Goal: Transaction & Acquisition: Purchase product/service

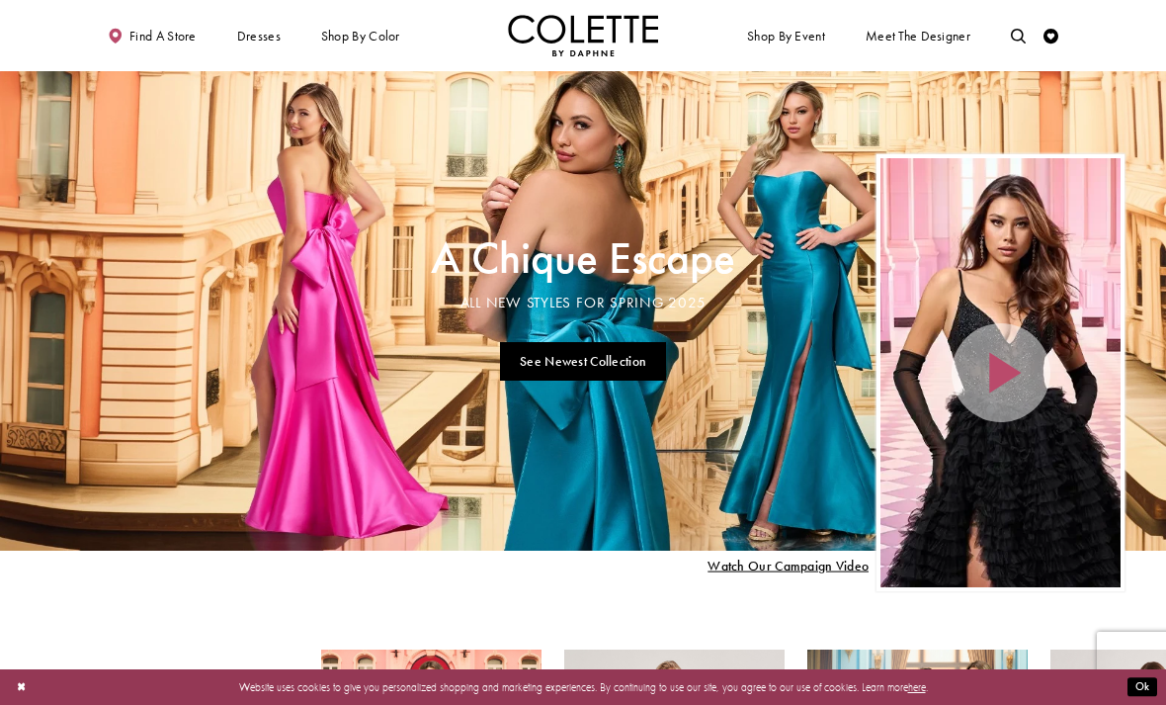
click at [0, 0] on span "PROM DRESSES" at bounding box center [0, 0] width 0 height 0
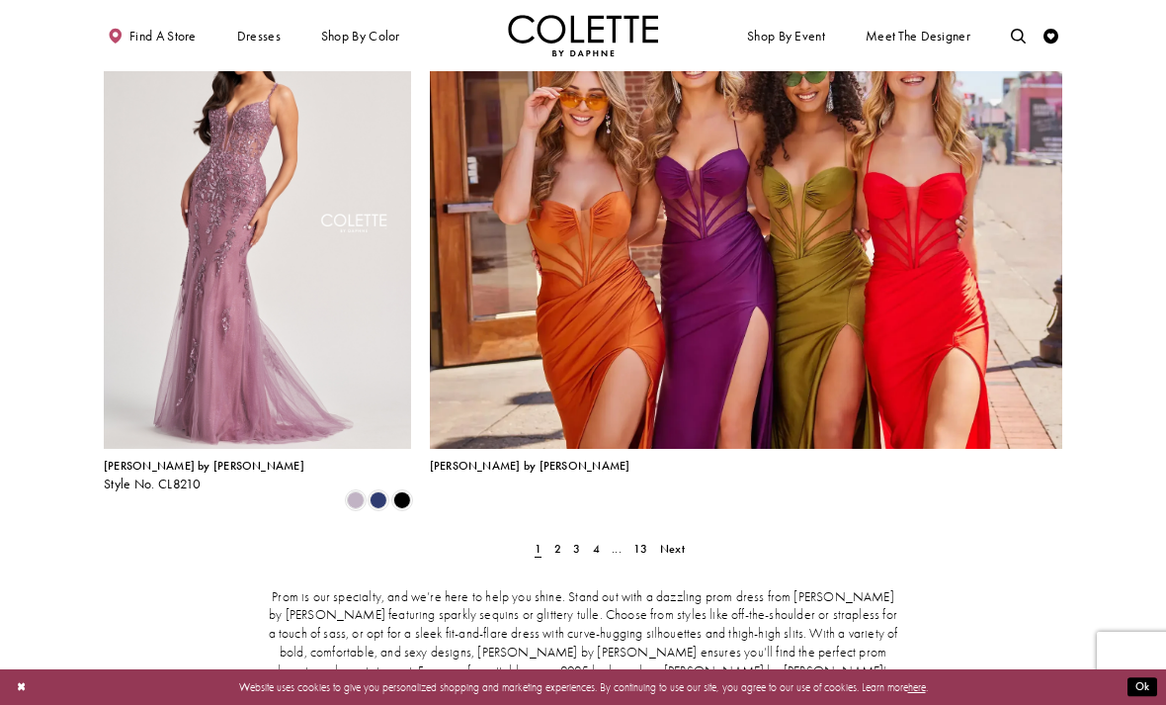
click at [552, 539] on link "2" at bounding box center [557, 550] width 16 height 22
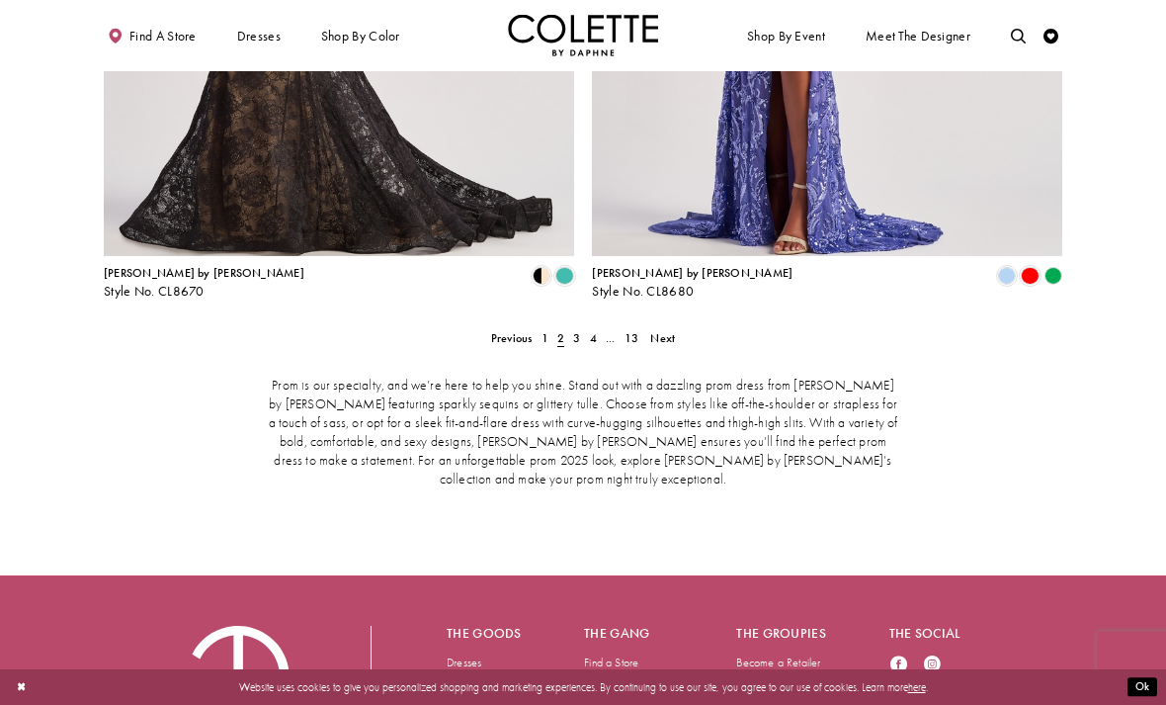
scroll to position [3101, 0]
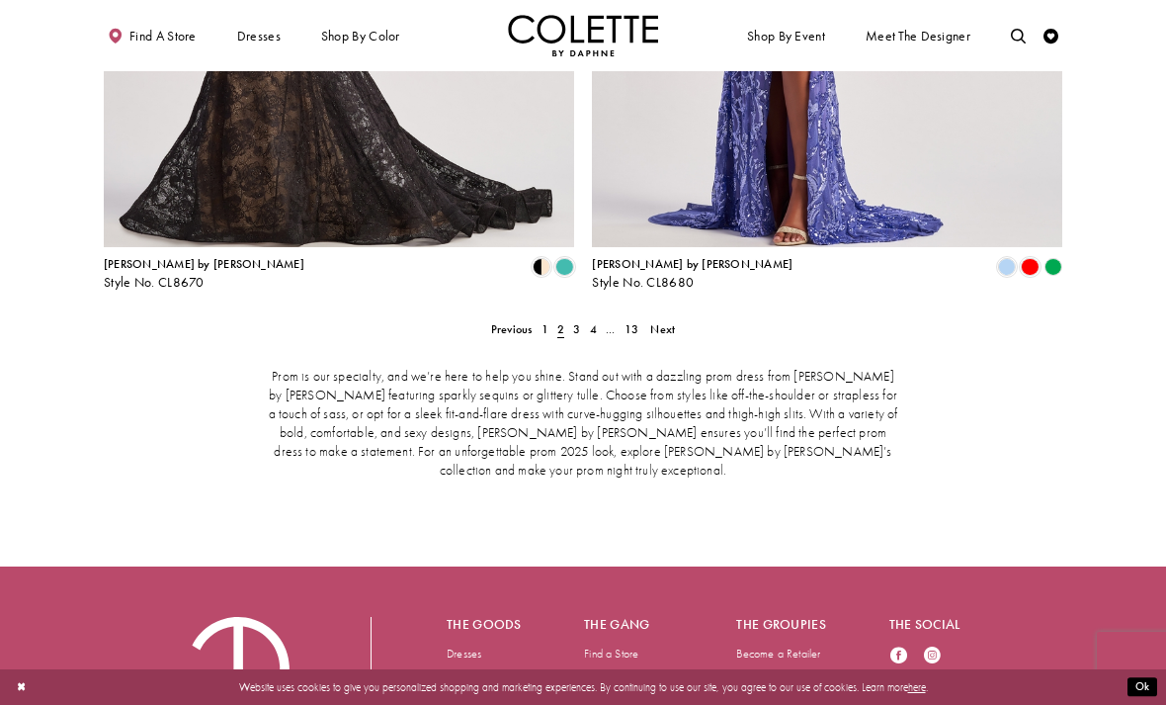
click at [574, 321] on span "3" at bounding box center [576, 329] width 7 height 16
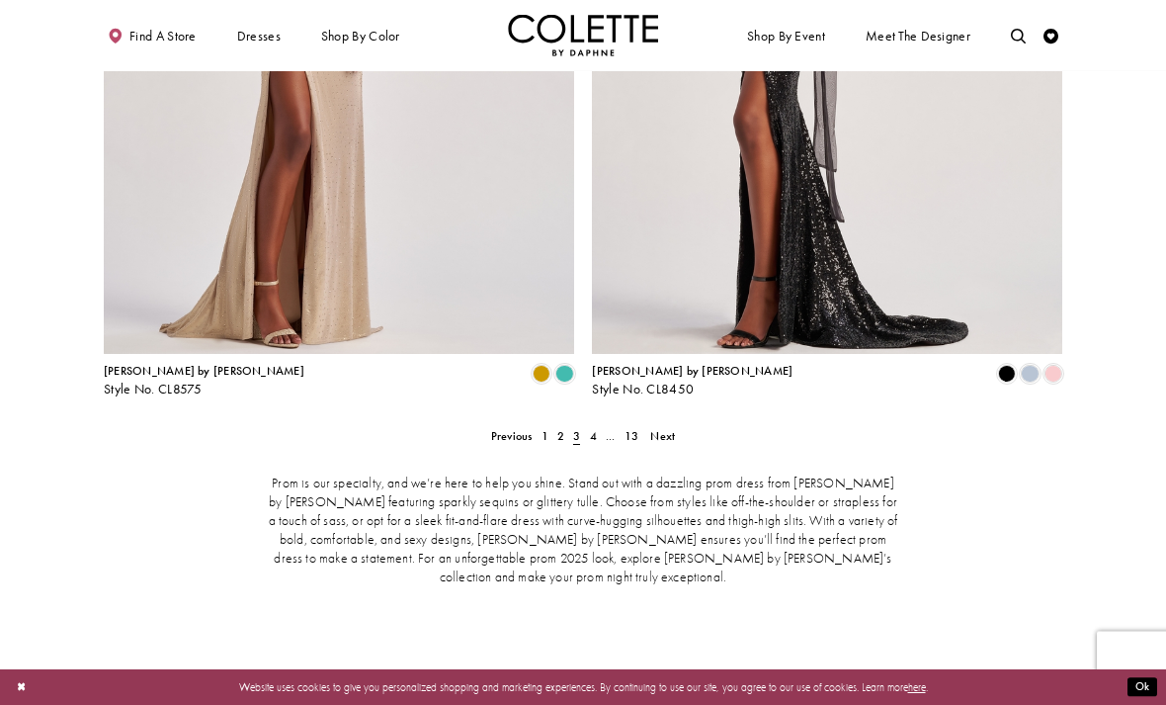
scroll to position [2993, 0]
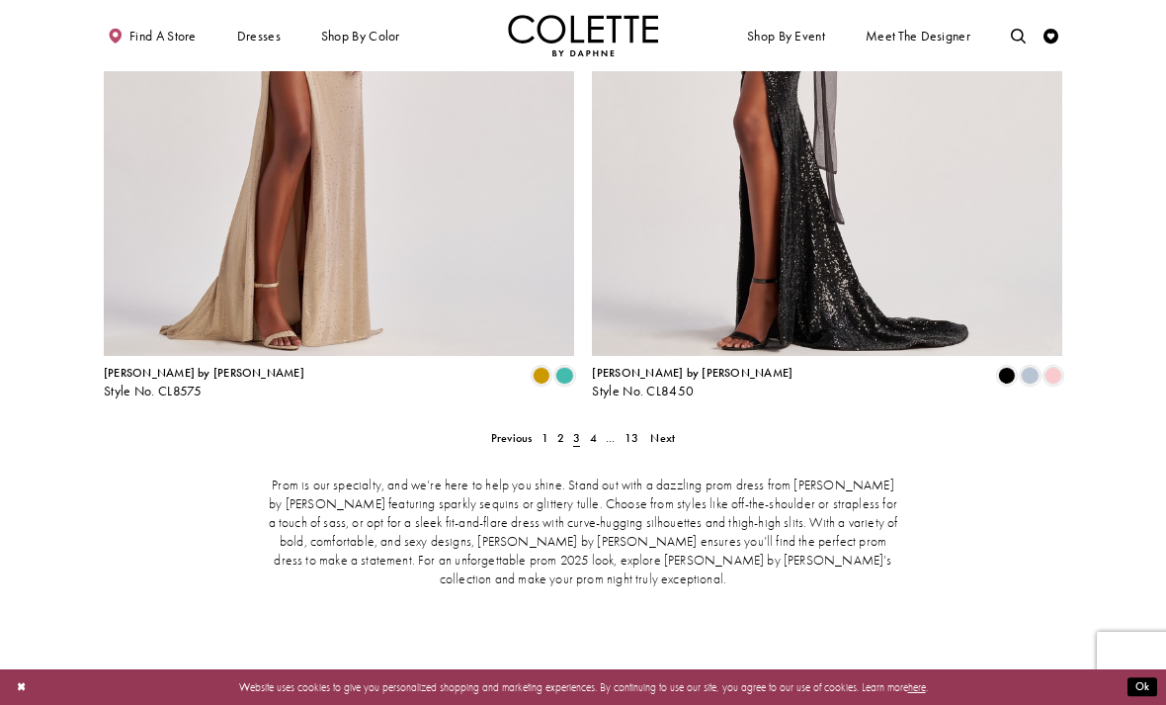
click at [585, 427] on link "4" at bounding box center [593, 438] width 16 height 22
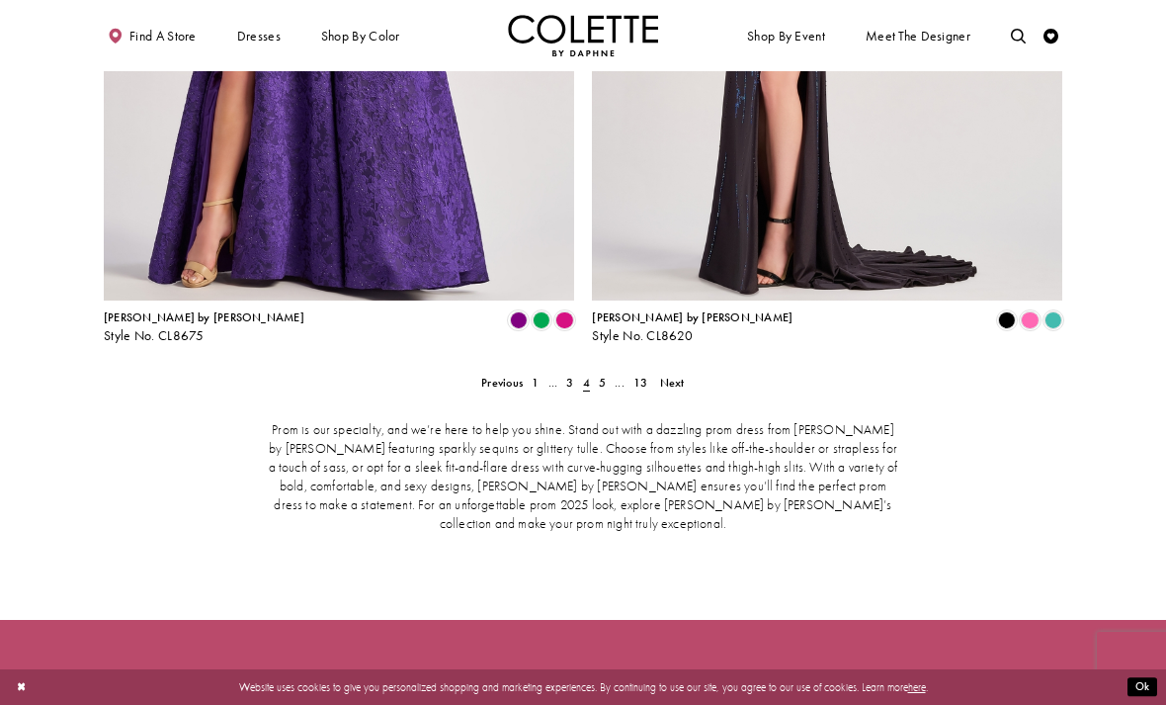
scroll to position [3068, 0]
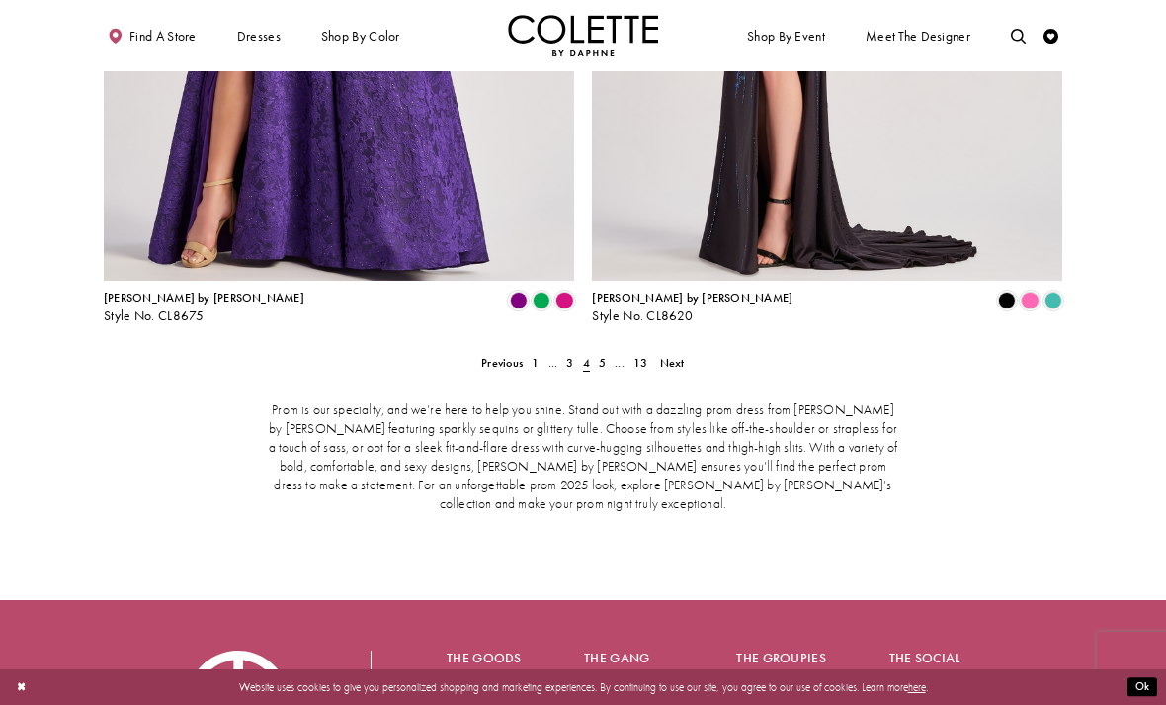
click at [588, 355] on span "4" at bounding box center [586, 363] width 7 height 16
click at [604, 355] on span "5" at bounding box center [602, 363] width 7 height 16
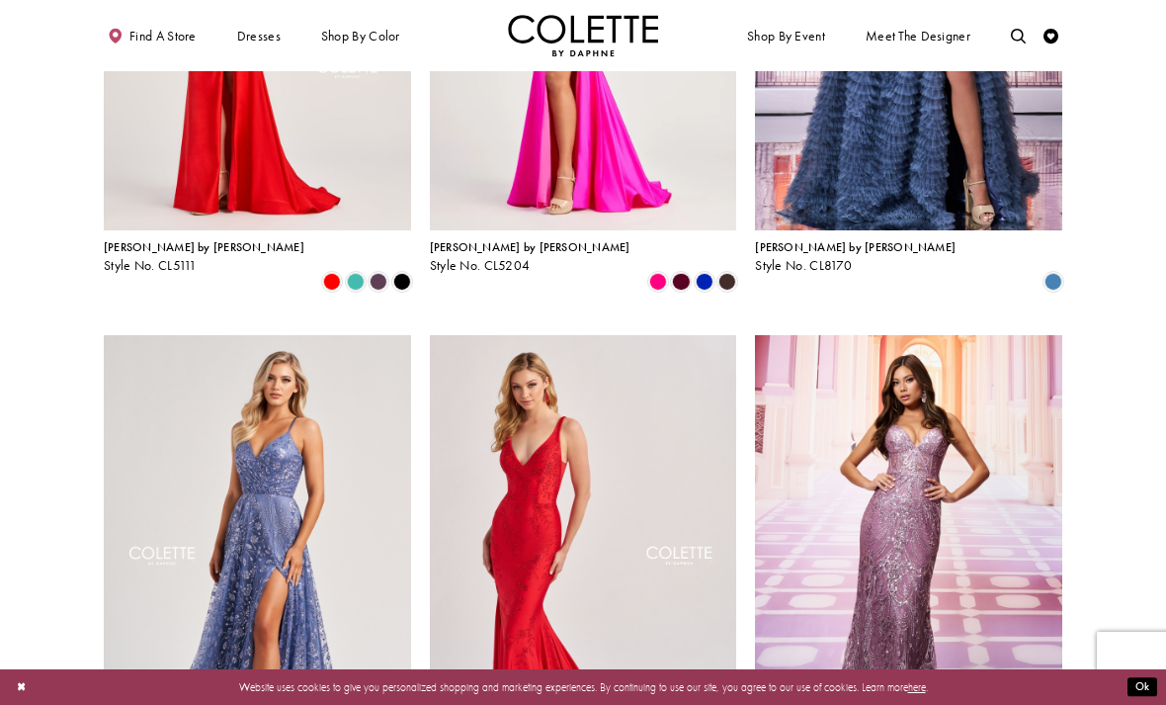
scroll to position [1182, 0]
